Goal: Task Accomplishment & Management: Complete application form

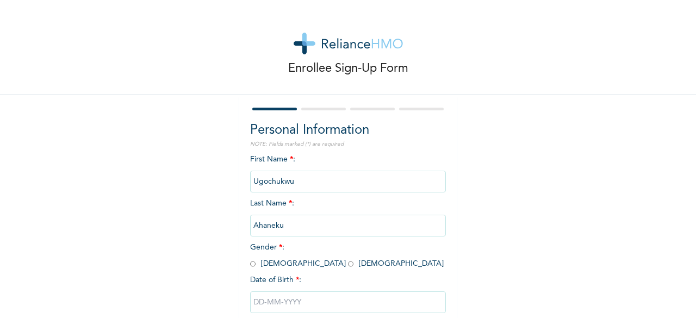
scroll to position [65, 0]
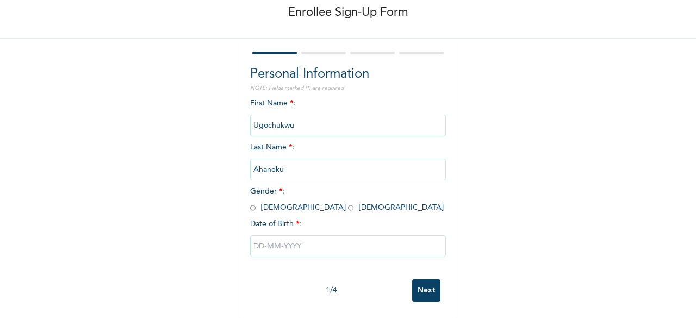
click at [250, 203] on input "radio" at bounding box center [252, 208] width 5 height 10
radio input "true"
click at [292, 245] on input "text" at bounding box center [348, 247] width 196 height 22
select select "8"
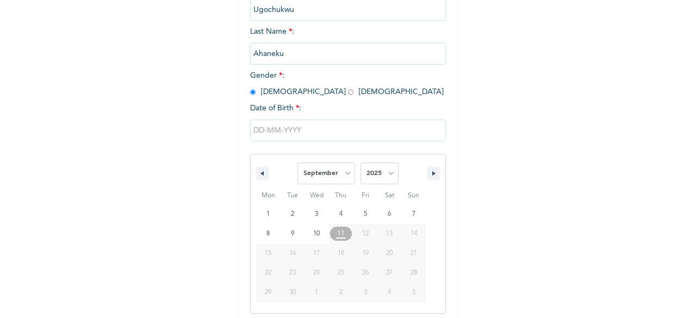
scroll to position [177, 0]
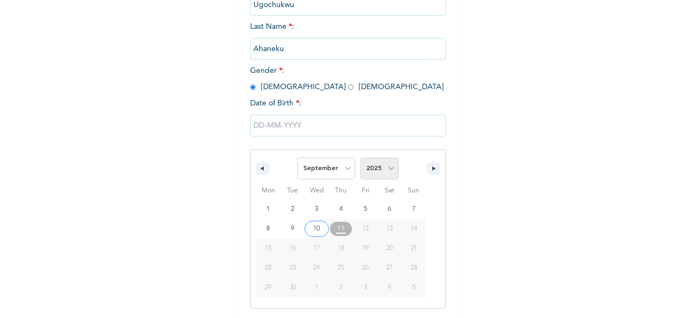
click at [386, 171] on select "2025 2024 2023 2022 2021 2020 2019 2018 2017 2016 2015 2014 2013 2012 2011 2010…" at bounding box center [380, 169] width 38 height 22
select select "1983"
click at [361, 159] on select "2025 2024 2023 2022 2021 2020 2019 2018 2017 2016 2015 2014 2013 2012 2011 2010…" at bounding box center [380, 169] width 38 height 22
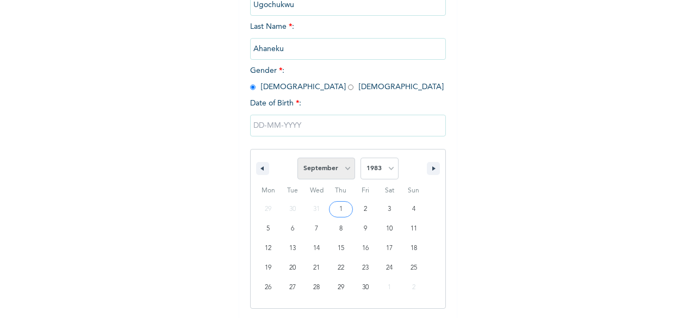
click at [345, 170] on select "January February March April May June July August September October November De…" at bounding box center [327, 169] width 58 height 22
select select "2"
click at [298, 159] on select "January February March April May June July August September October November De…" at bounding box center [327, 169] width 58 height 22
type input "[DATE]"
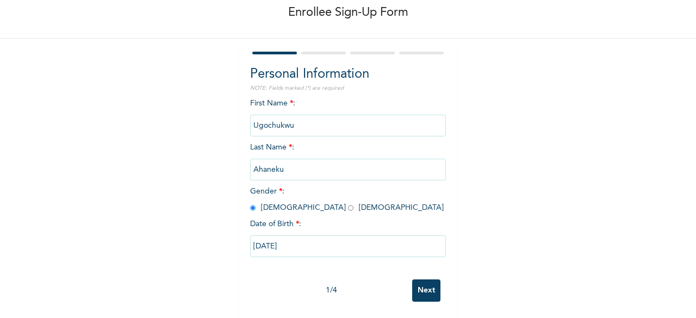
scroll to position [65, 0]
click at [421, 289] on input "Next" at bounding box center [426, 291] width 28 height 22
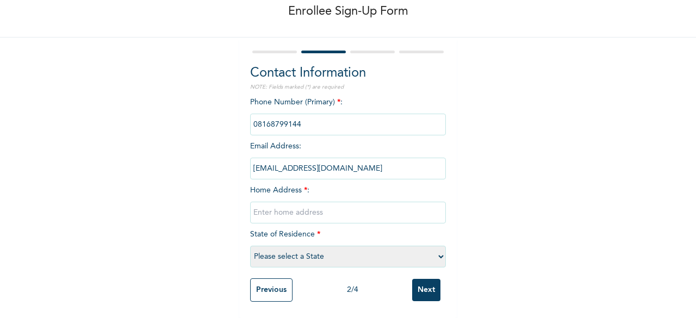
click at [286, 206] on input "text" at bounding box center [348, 213] width 196 height 22
type input "[STREET_ADDRESS][PERSON_NAME]"
click at [436, 250] on select "Please select a State [PERSON_NAME] (FCT) [PERSON_NAME] Ibom [GEOGRAPHIC_DATA] …" at bounding box center [348, 257] width 196 height 22
select select "25"
click at [250, 246] on select "Please select a State [PERSON_NAME] (FCT) [PERSON_NAME] Ibom [GEOGRAPHIC_DATA] …" at bounding box center [348, 257] width 196 height 22
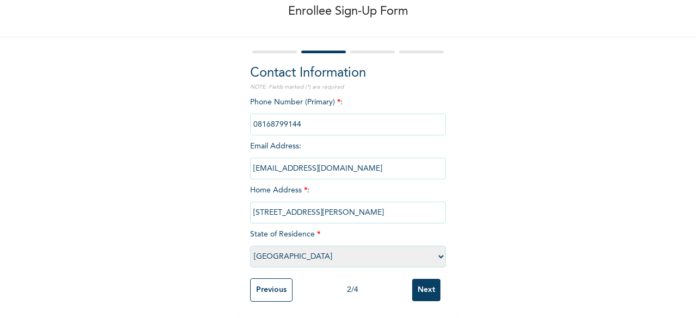
scroll to position [66, 0]
click at [412, 289] on input "Next" at bounding box center [426, 290] width 28 height 22
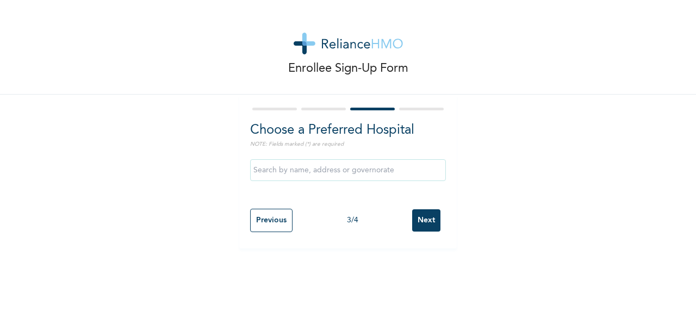
click at [329, 171] on input "text" at bounding box center [348, 170] width 196 height 22
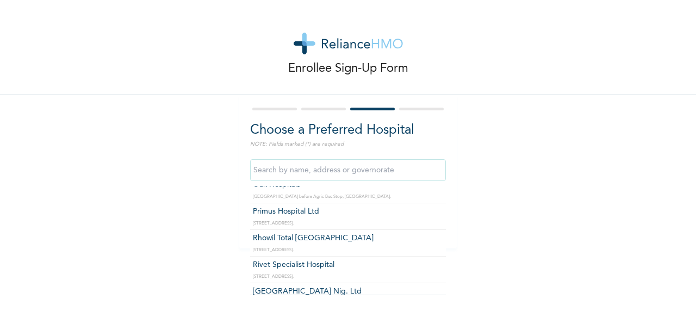
scroll to position [990, 0]
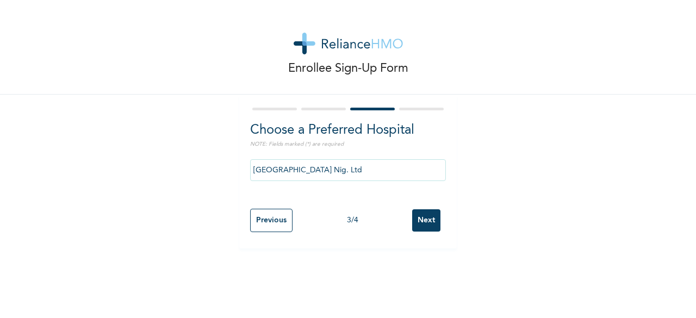
click at [376, 175] on input "[GEOGRAPHIC_DATA] Nig. Ltd" at bounding box center [348, 170] width 196 height 22
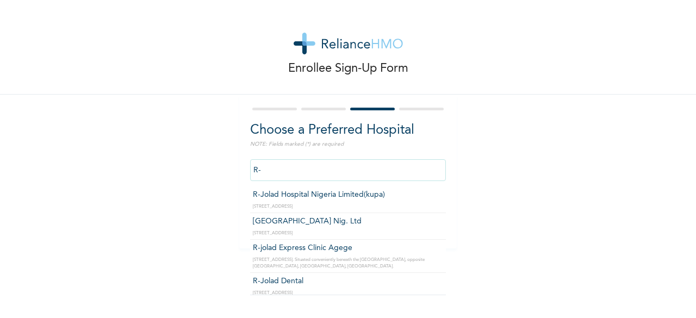
type input "R"
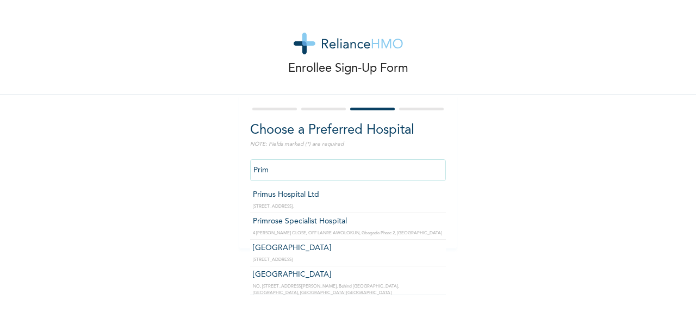
type input "Primrose Specialist Hospital"
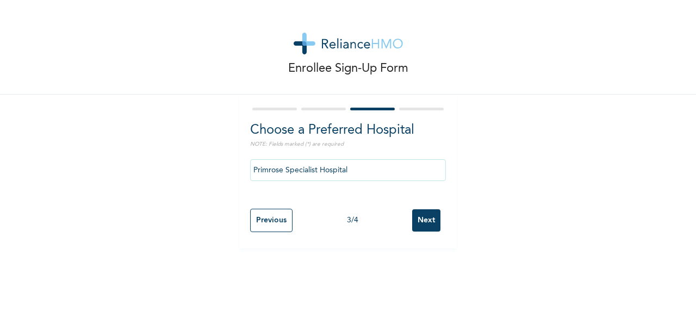
click at [420, 221] on input "Next" at bounding box center [426, 220] width 28 height 22
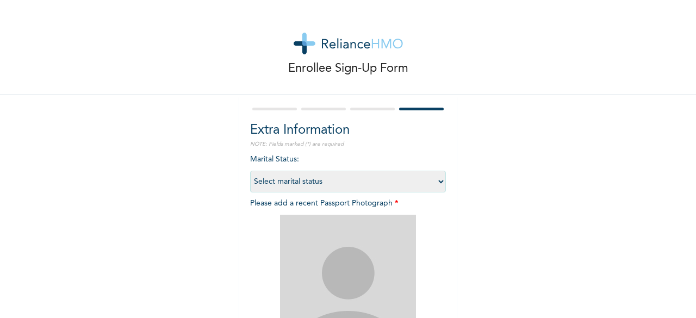
click at [434, 181] on select "Select marital status [DEMOGRAPHIC_DATA] Married [DEMOGRAPHIC_DATA] Widow/[DEMO…" at bounding box center [348, 182] width 196 height 22
select select "2"
click at [250, 171] on select "Select marital status [DEMOGRAPHIC_DATA] Married [DEMOGRAPHIC_DATA] Widow/[DEMO…" at bounding box center [348, 182] width 196 height 22
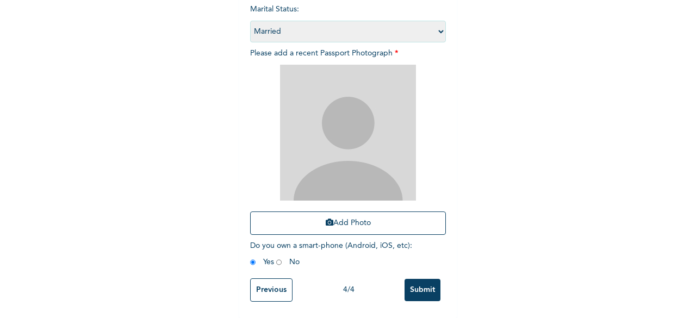
scroll to position [156, 0]
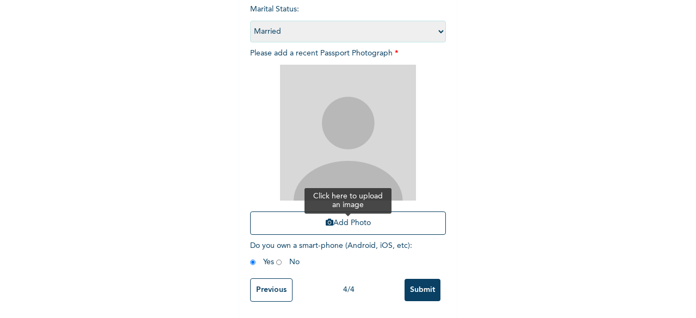
click at [338, 218] on button "Add Photo" at bounding box center [348, 223] width 196 height 23
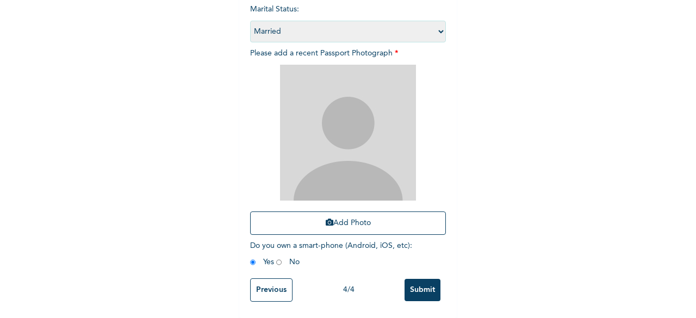
scroll to position [159, 0]
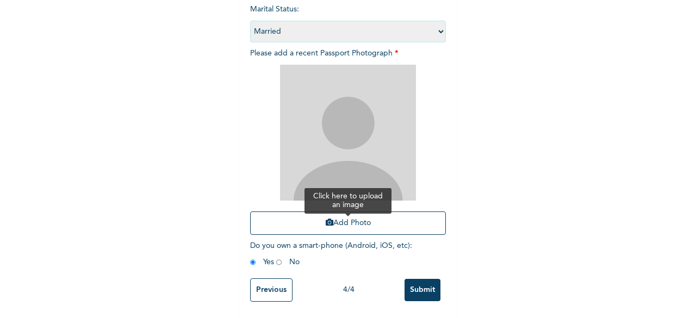
click at [343, 212] on button "Add Photo" at bounding box center [348, 223] width 196 height 23
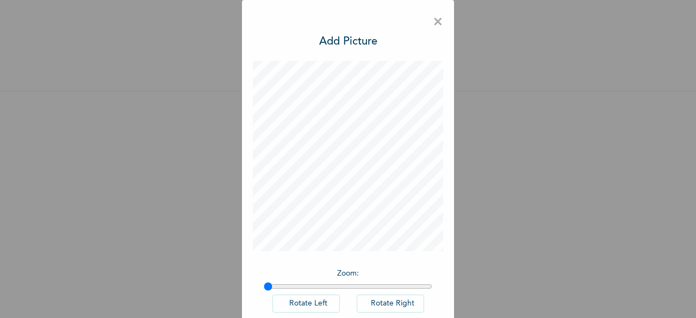
scroll to position [12, 0]
type input "1"
drag, startPoint x: 264, startPoint y: 288, endPoint x: 250, endPoint y: 281, distance: 15.1
click at [264, 282] on input "range" at bounding box center [348, 286] width 169 height 9
click at [433, 23] on span "×" at bounding box center [438, 22] width 10 height 23
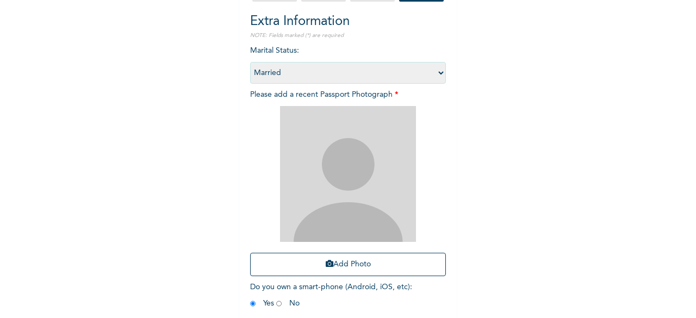
scroll to position [110, 0]
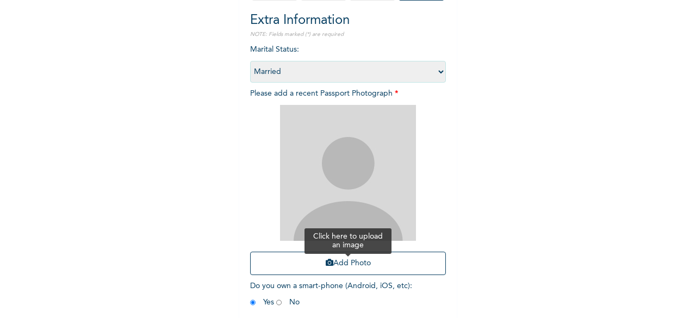
click at [350, 260] on button "Add Photo" at bounding box center [348, 263] width 196 height 23
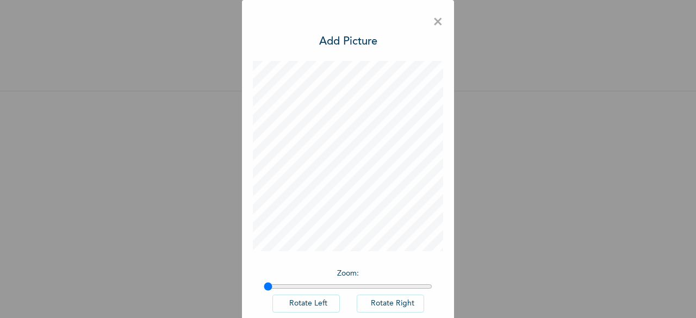
scroll to position [61, 0]
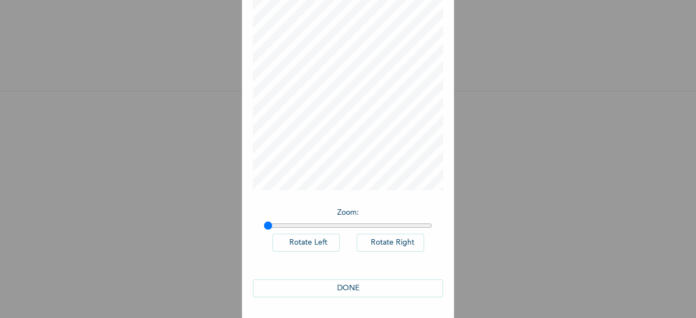
click at [358, 291] on button "DONE" at bounding box center [348, 289] width 190 height 18
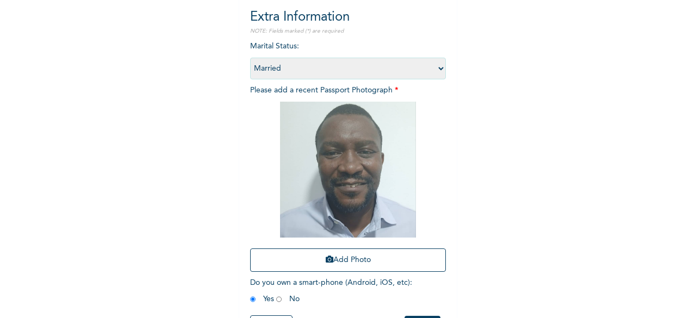
scroll to position [159, 0]
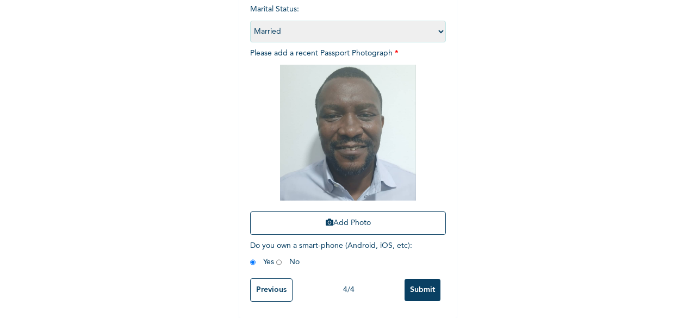
click at [421, 292] on input "Submit" at bounding box center [423, 290] width 36 height 22
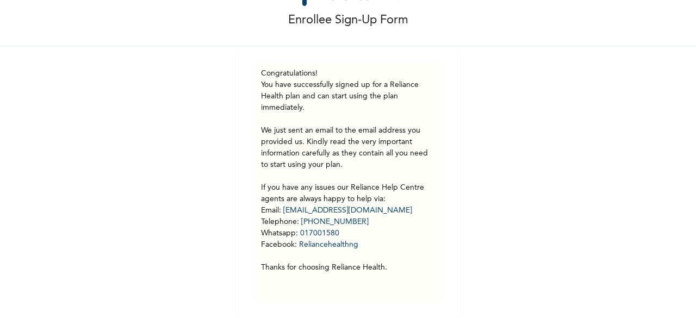
scroll to position [0, 0]
